Goal: Task Accomplishment & Management: Manage account settings

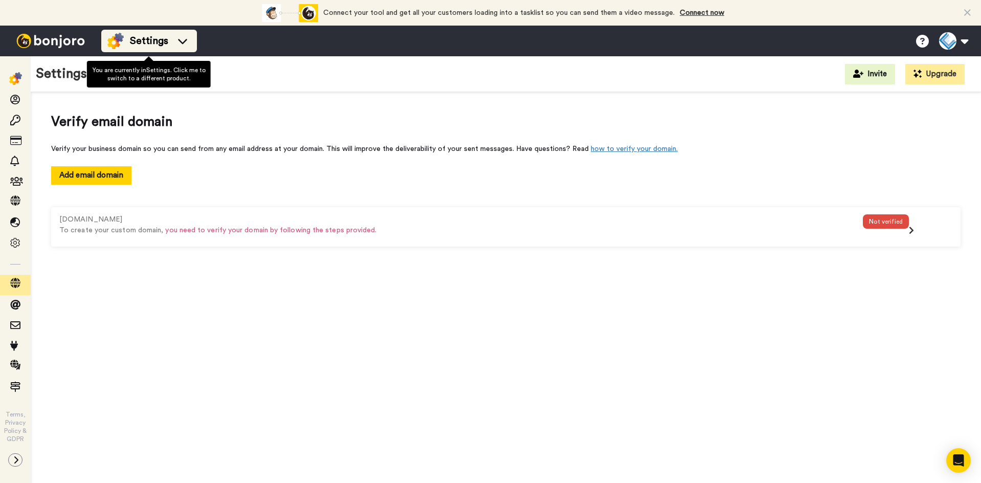
click at [145, 46] on span "Settings" at bounding box center [149, 41] width 38 height 14
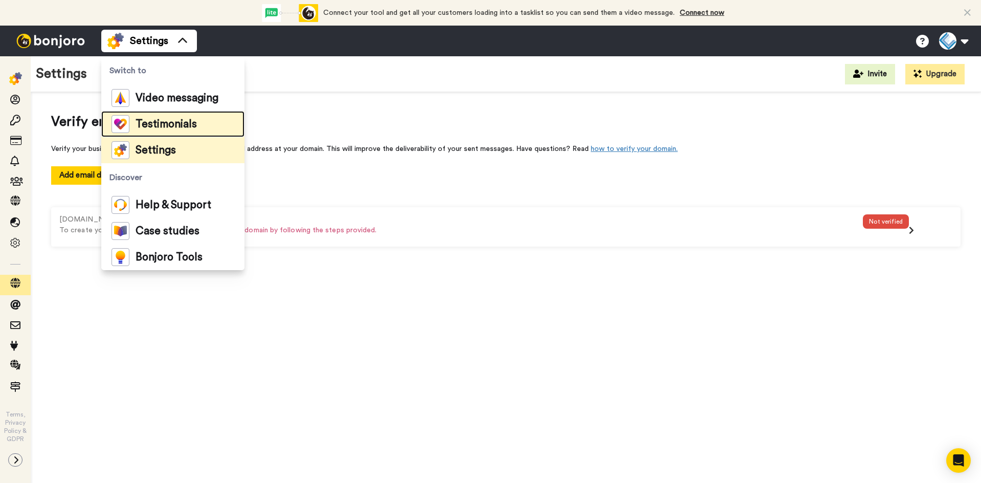
click at [154, 120] on span "Testimonials" at bounding box center [166, 124] width 61 height 10
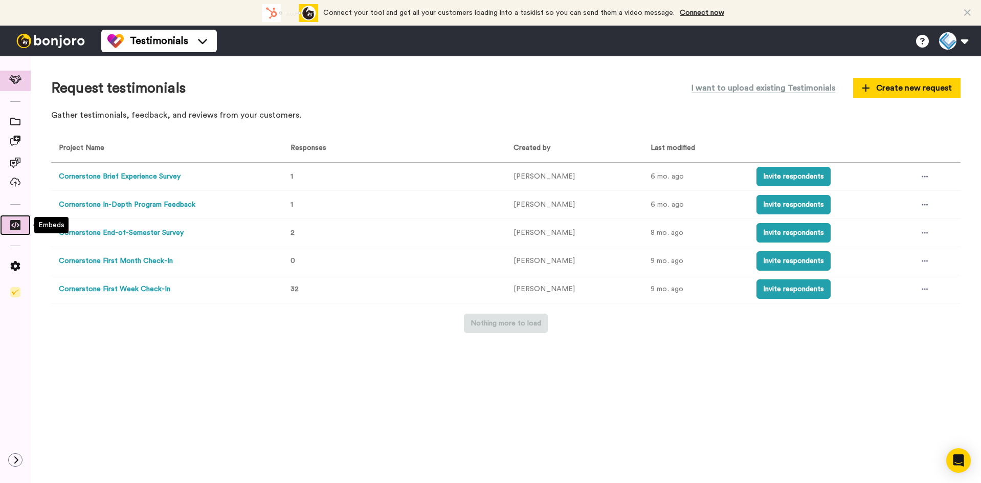
click at [15, 226] on icon at bounding box center [15, 225] width 10 height 10
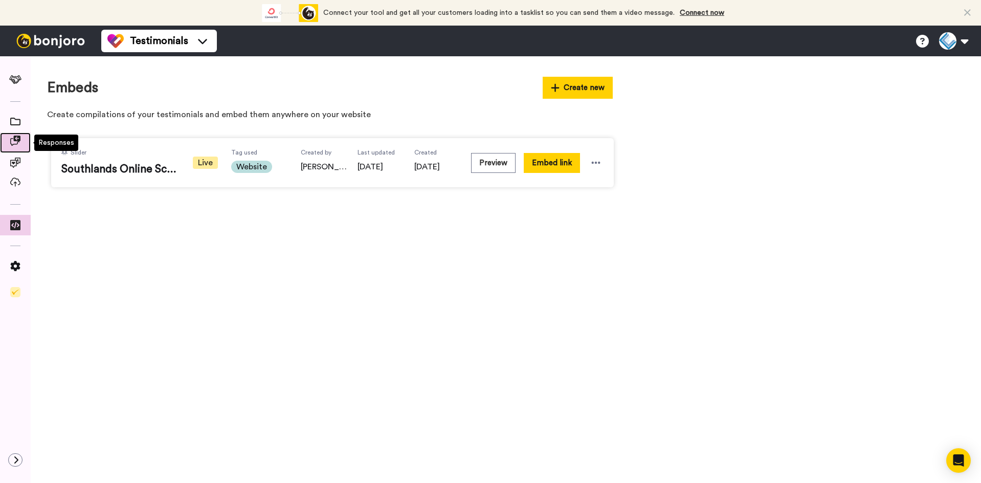
click at [17, 136] on icon at bounding box center [15, 141] width 10 height 10
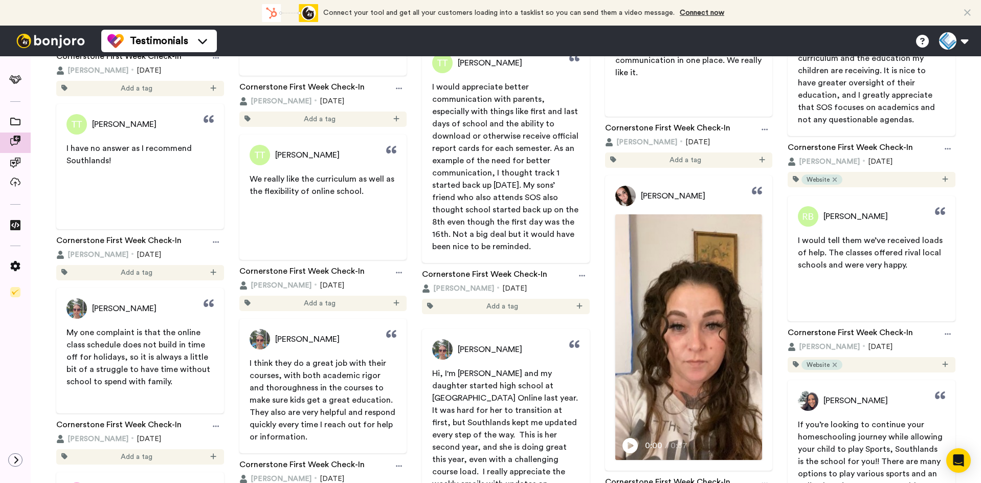
scroll to position [5372, 0]
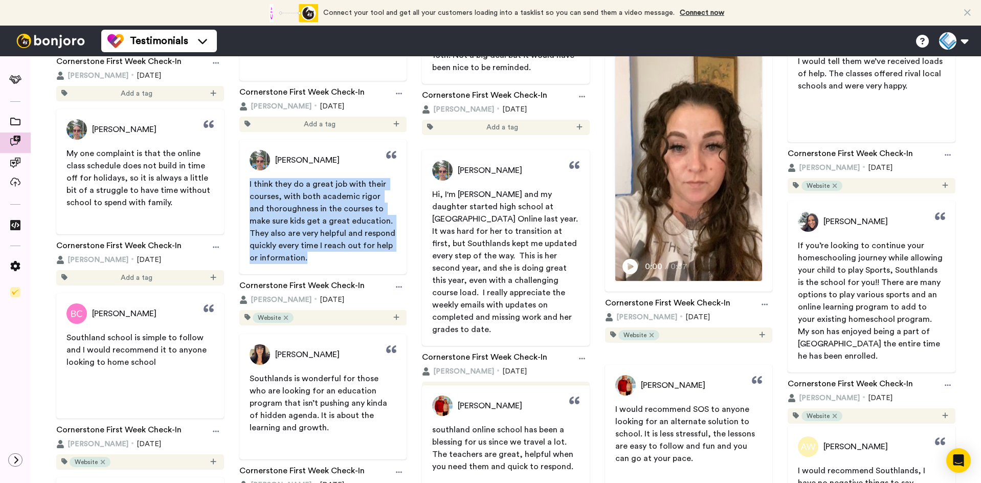
drag, startPoint x: 313, startPoint y: 256, endPoint x: 240, endPoint y: 183, distance: 102.7
click at [240, 183] on span "I think they do a great job with their courses, with both academic rigor and th…" at bounding box center [323, 221] width 168 height 86
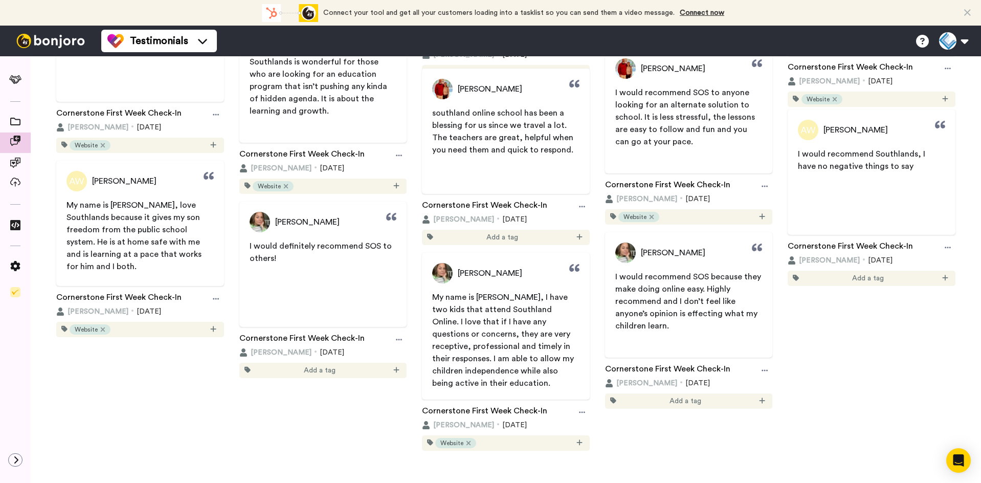
scroll to position [5688, 0]
click at [881, 204] on div "I would recommend Southlands, I have no negative things to say" at bounding box center [872, 178] width 168 height 61
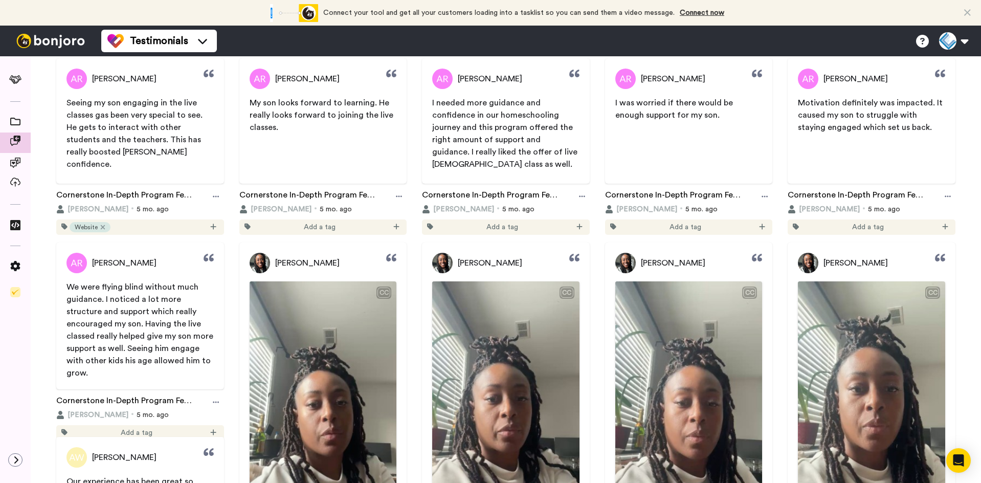
scroll to position [0, 0]
